Goal: Navigation & Orientation: Find specific page/section

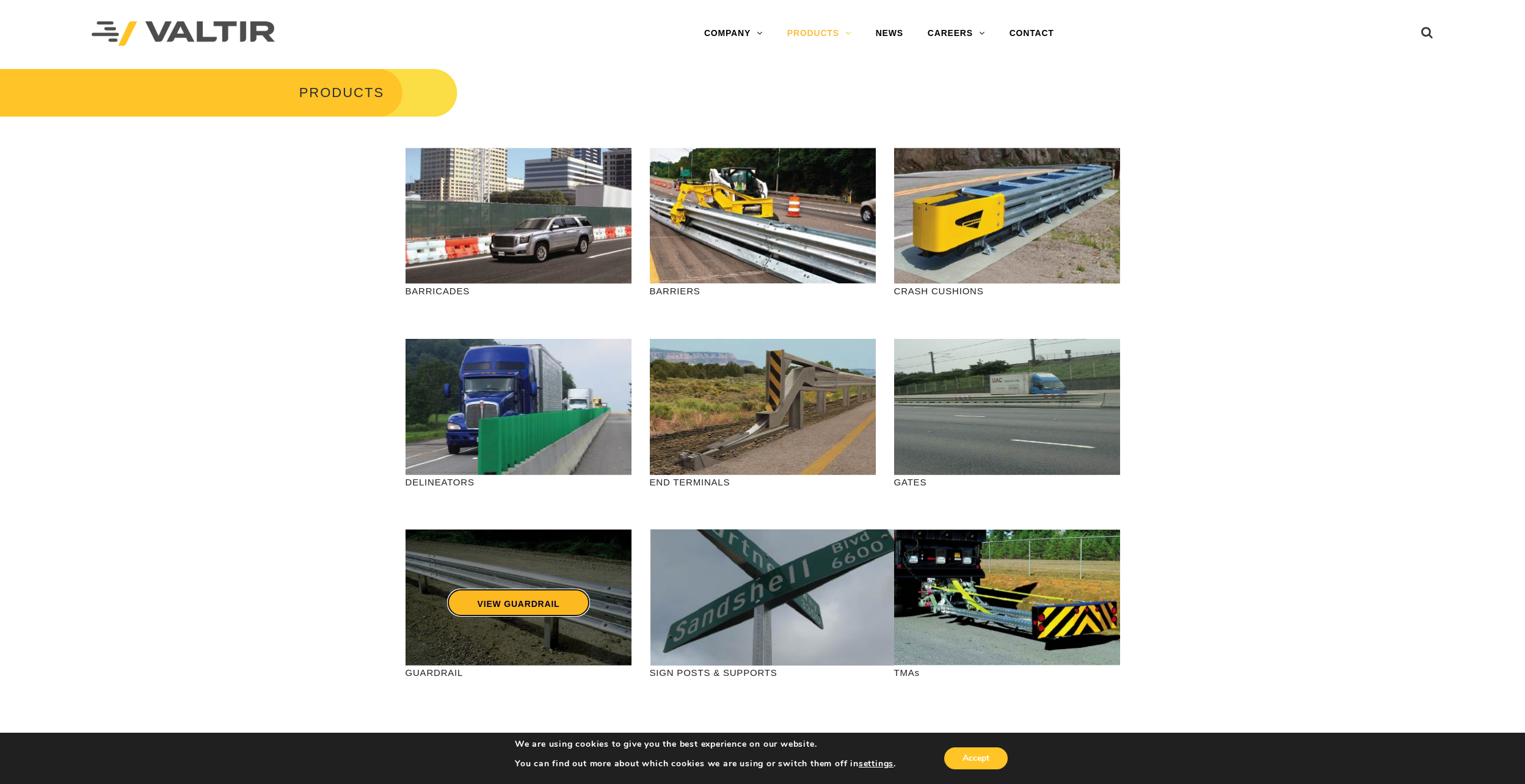
click at [526, 600] on link "VIEW GUARDRAIL" at bounding box center [518, 603] width 143 height 28
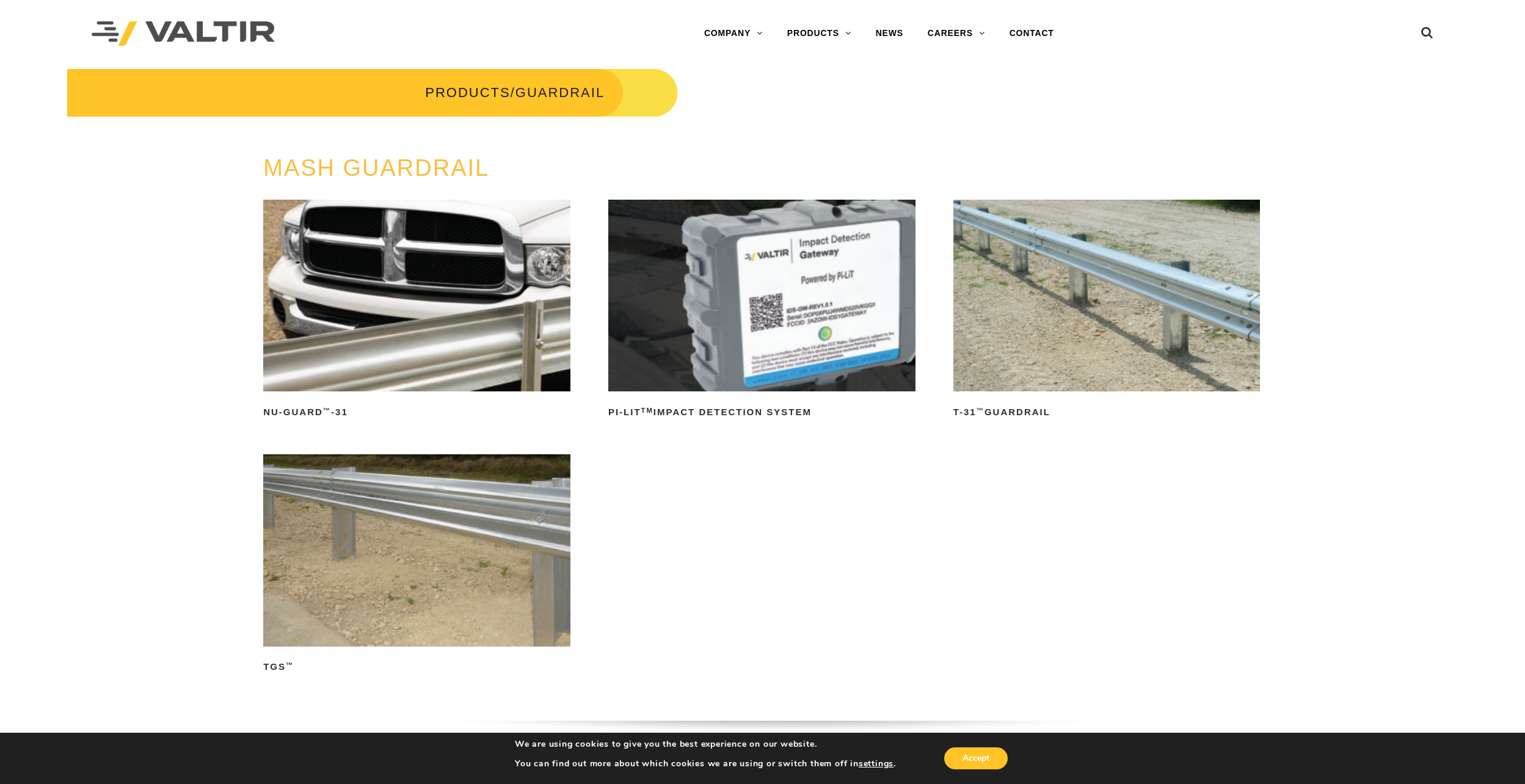
click at [388, 536] on img at bounding box center [417, 550] width 307 height 192
